Goal: Task Accomplishment & Management: Use online tool/utility

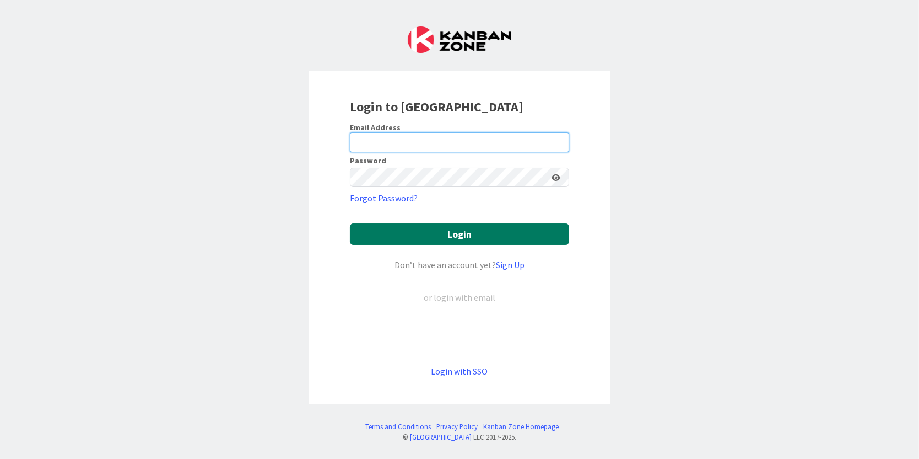
type input "[PERSON_NAME][EMAIL_ADDRESS][PERSON_NAME][DOMAIN_NAME]"
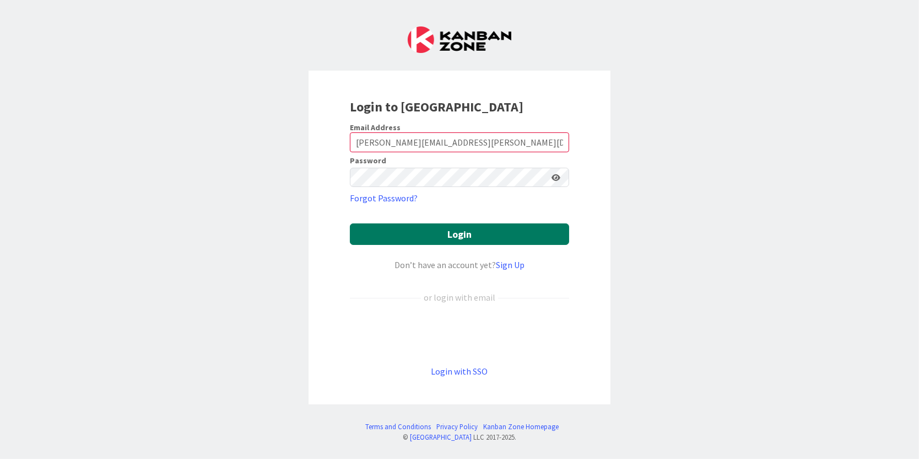
click at [420, 232] on button "Login" at bounding box center [459, 233] width 219 height 21
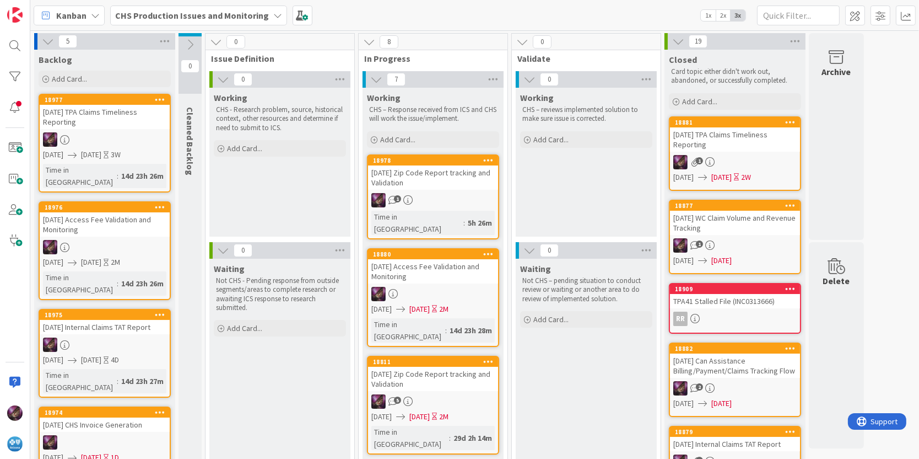
click at [423, 186] on div "[DATE] Zip Code Report tracking and Validation" at bounding box center [433, 177] width 130 height 24
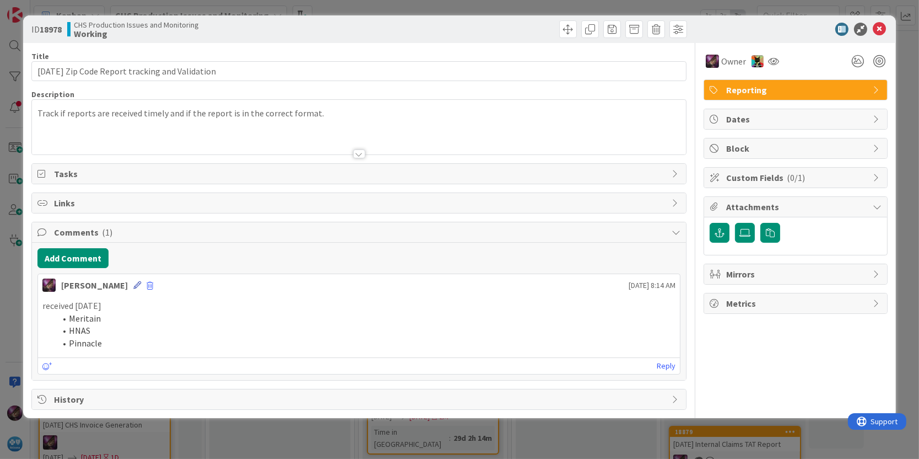
click at [136, 283] on icon at bounding box center [137, 285] width 8 height 8
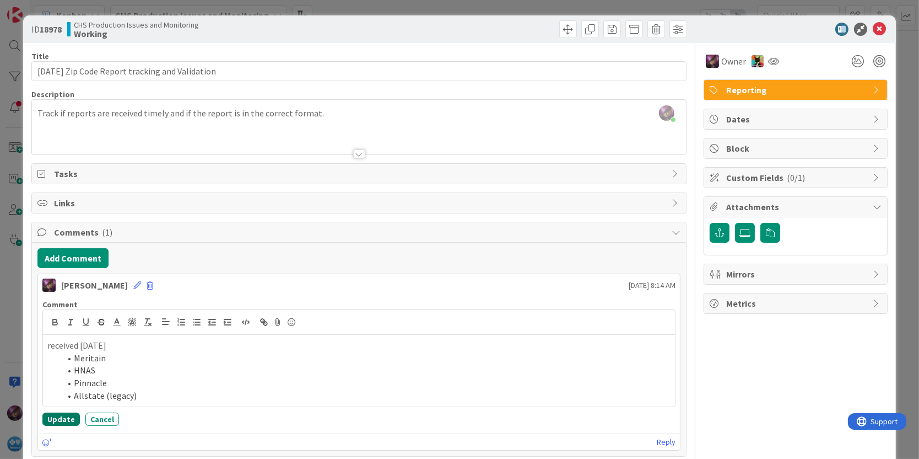
click at [44, 418] on button "Update" at bounding box center [60, 418] width 37 height 13
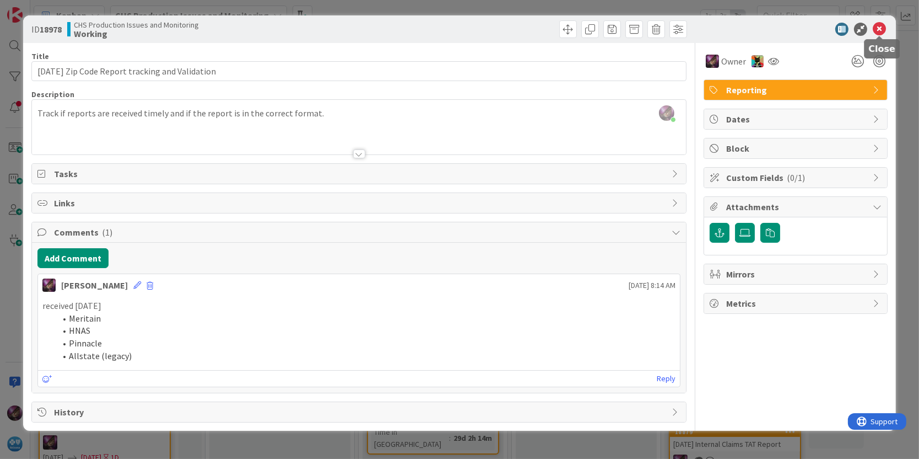
click at [883, 26] on icon at bounding box center [879, 29] width 13 height 13
